Goal: Information Seeking & Learning: Find specific fact

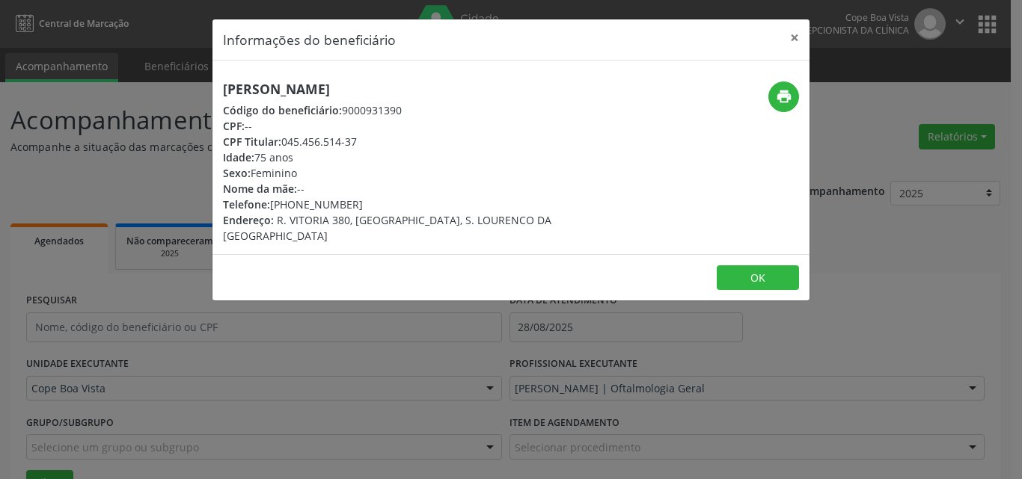
click at [740, 265] on button "OK" at bounding box center [757, 277] width 82 height 25
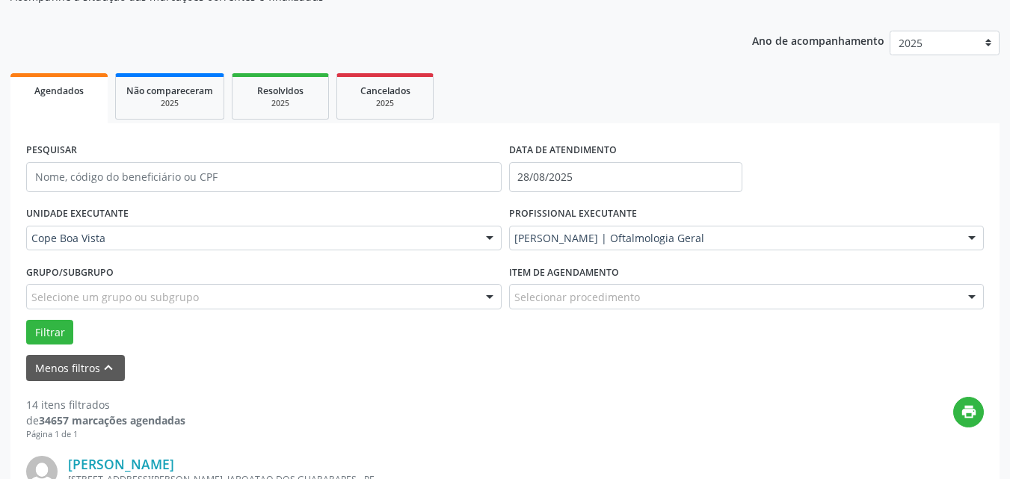
scroll to position [150, 0]
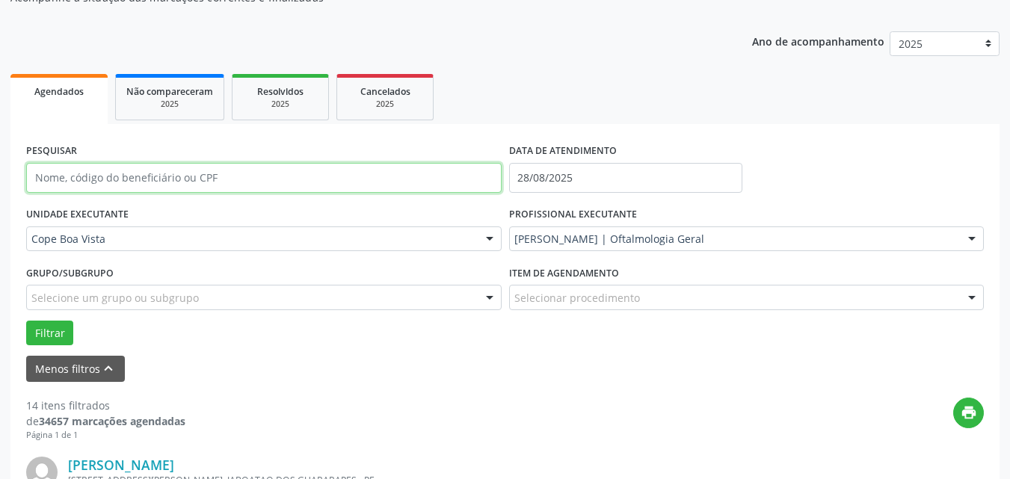
click at [106, 179] on input "text" at bounding box center [264, 178] width 476 height 30
paste input "149.034.124-23"
type input "149.034.124-23"
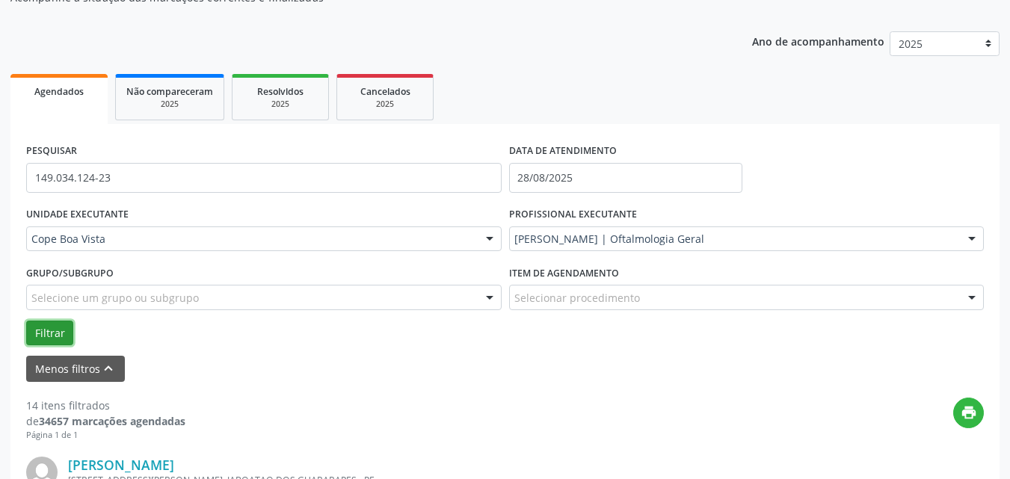
click at [49, 330] on button "Filtrar" at bounding box center [49, 333] width 47 height 25
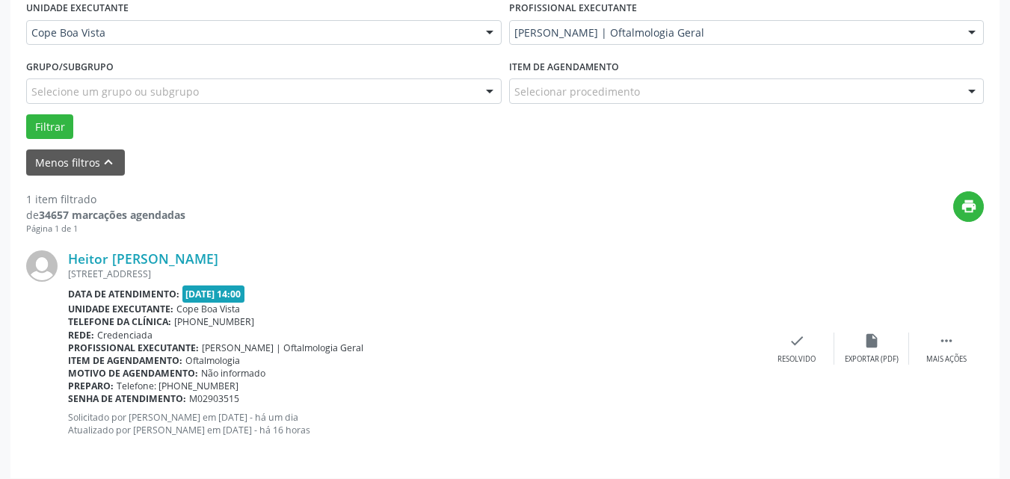
scroll to position [366, 0]
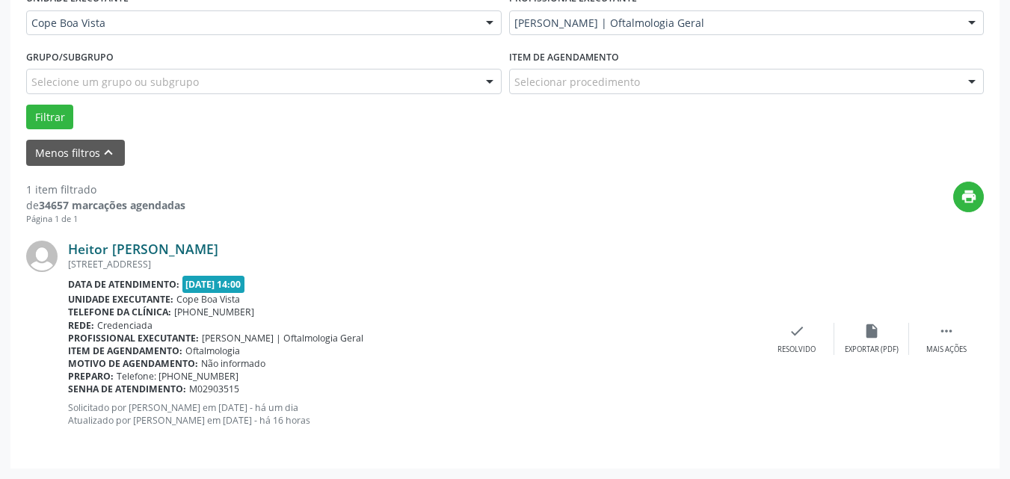
click at [159, 254] on link "Heitor [PERSON_NAME]" at bounding box center [143, 249] width 150 height 16
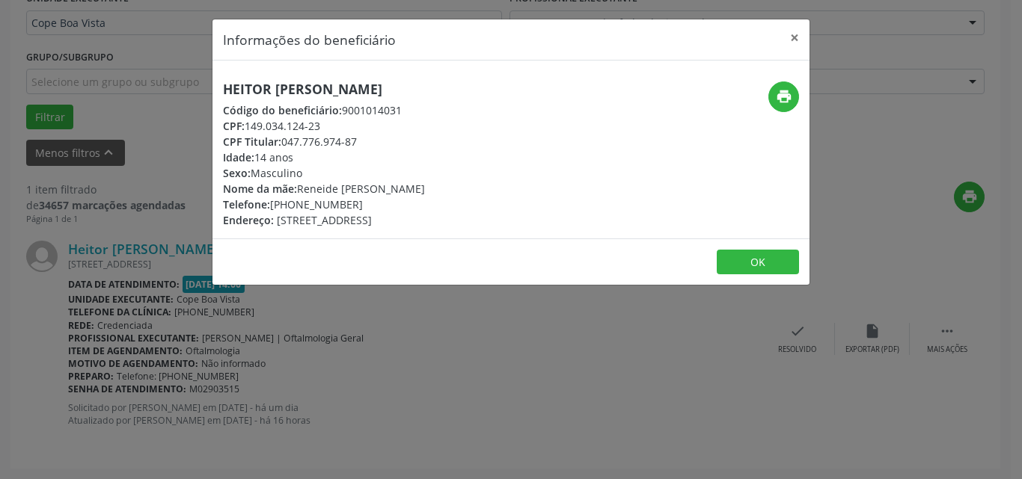
click at [327, 95] on h5 "Heitor [PERSON_NAME]" at bounding box center [324, 90] width 202 height 16
click at [328, 95] on h5 "Heitor [PERSON_NAME]" at bounding box center [324, 90] width 202 height 16
copy div "Heitor [PERSON_NAME]"
drag, startPoint x: 277, startPoint y: 212, endPoint x: 291, endPoint y: 206, distance: 15.4
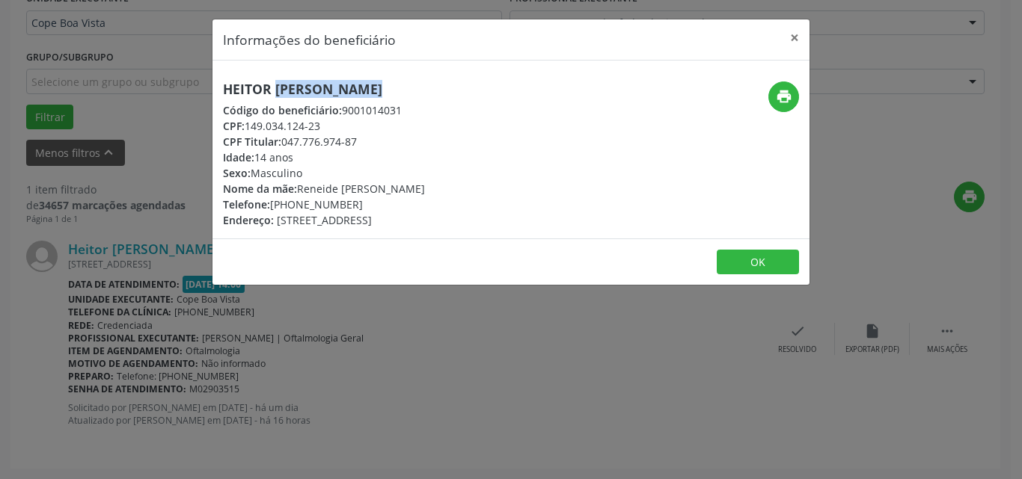
click at [328, 207] on div "Heitor [PERSON_NAME] Código do beneficiário: 9001014031 CPF: 149.034.124-23 CPF…" at bounding box center [324, 155] width 202 height 147
click at [285, 205] on div "Telefone: [PHONE_NUMBER]" at bounding box center [324, 205] width 202 height 16
drag, startPoint x: 276, startPoint y: 207, endPoint x: 365, endPoint y: 202, distance: 89.1
click at [365, 203] on div "Telefone: [PHONE_NUMBER]" at bounding box center [324, 205] width 202 height 16
copy div "81) 98426-7123"
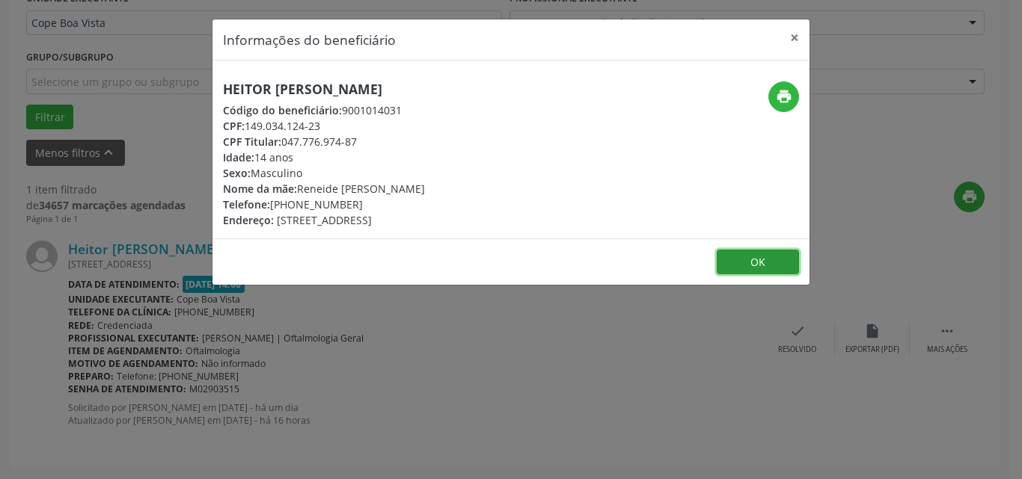
drag, startPoint x: 740, startPoint y: 257, endPoint x: 761, endPoint y: 249, distance: 21.8
click at [742, 257] on button "OK" at bounding box center [757, 262] width 82 height 25
